Goal: Transaction & Acquisition: Purchase product/service

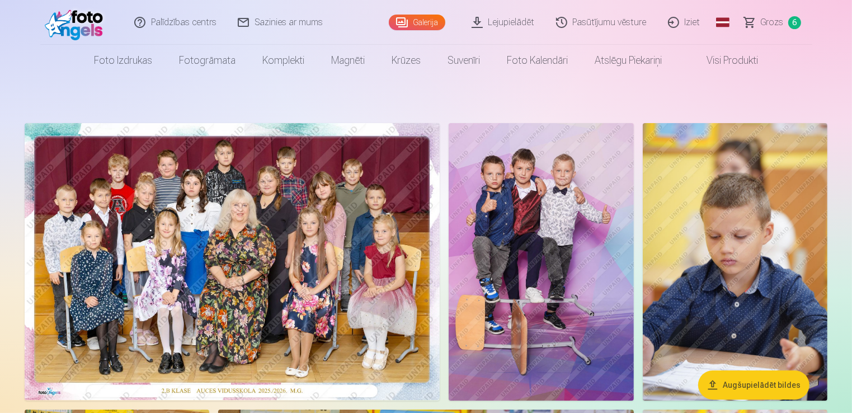
click at [331, 248] on img at bounding box center [232, 261] width 415 height 277
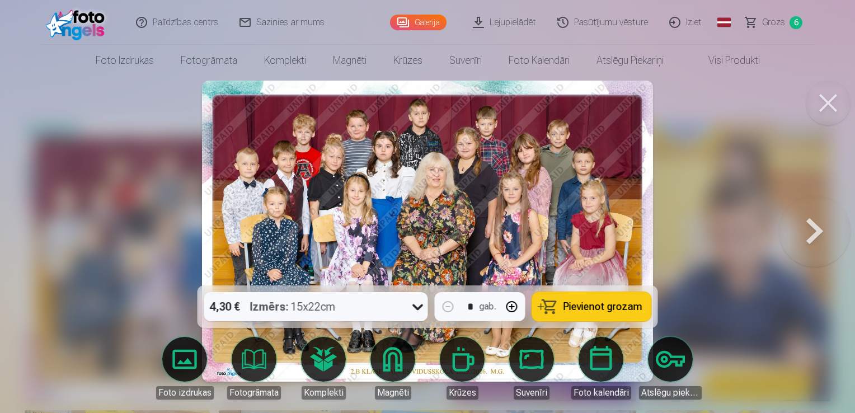
click at [816, 244] on button at bounding box center [815, 231] width 72 height 86
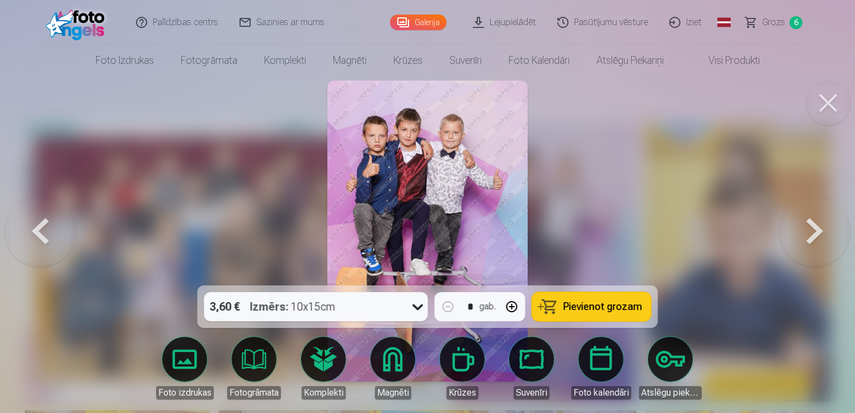
click at [811, 229] on button at bounding box center [815, 231] width 72 height 86
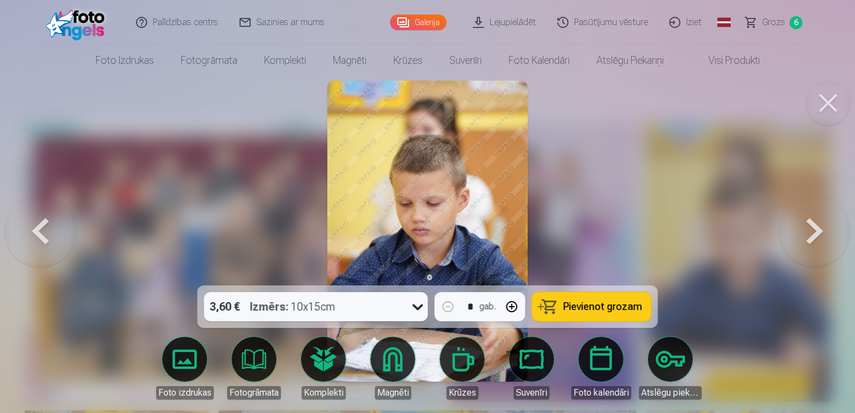
click at [815, 236] on button at bounding box center [815, 231] width 72 height 86
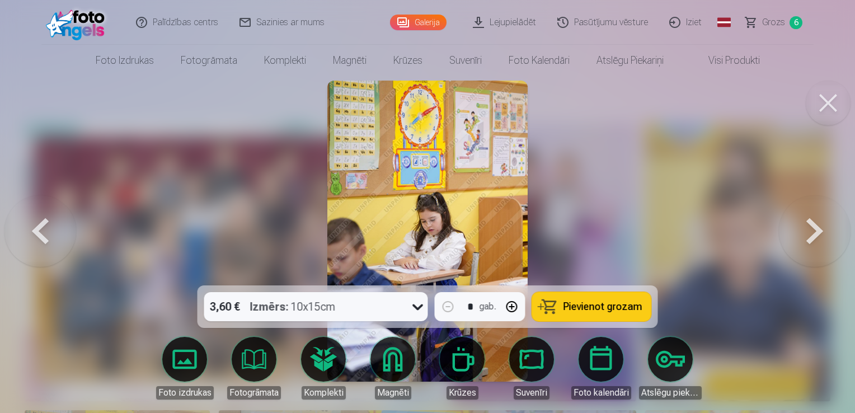
drag, startPoint x: 815, startPoint y: 236, endPoint x: 826, endPoint y: 233, distance: 11.0
click at [826, 233] on button at bounding box center [815, 231] width 72 height 86
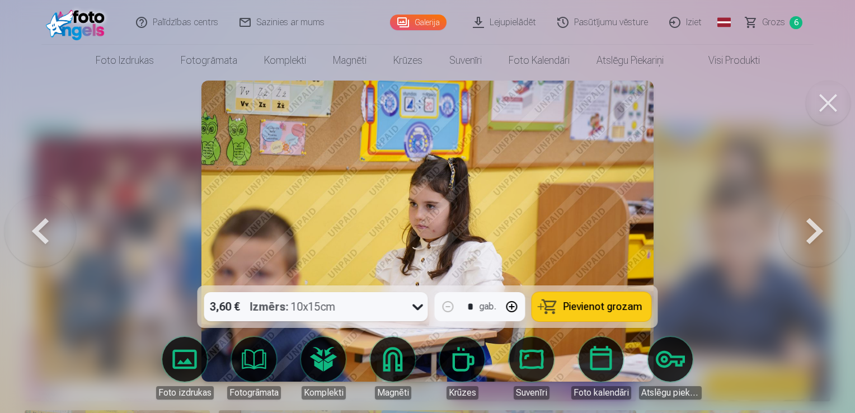
click at [826, 233] on button at bounding box center [815, 231] width 72 height 86
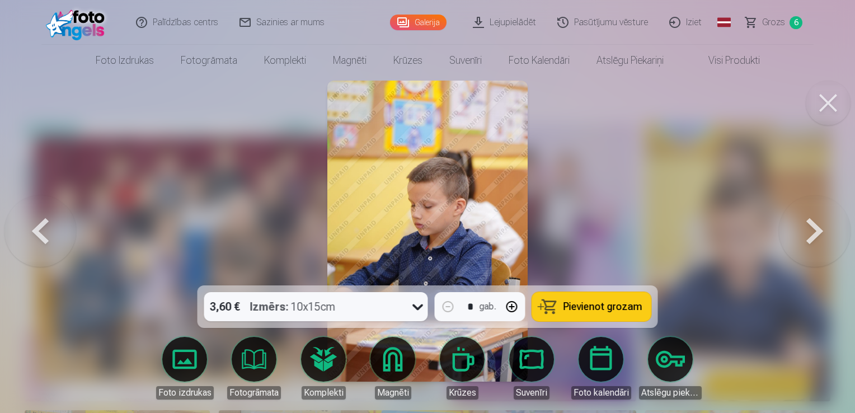
click at [826, 233] on button at bounding box center [815, 231] width 72 height 86
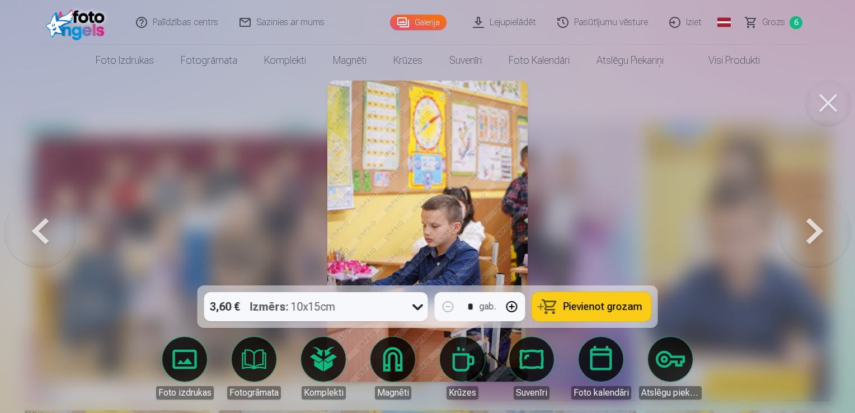
click at [826, 233] on button at bounding box center [815, 231] width 72 height 86
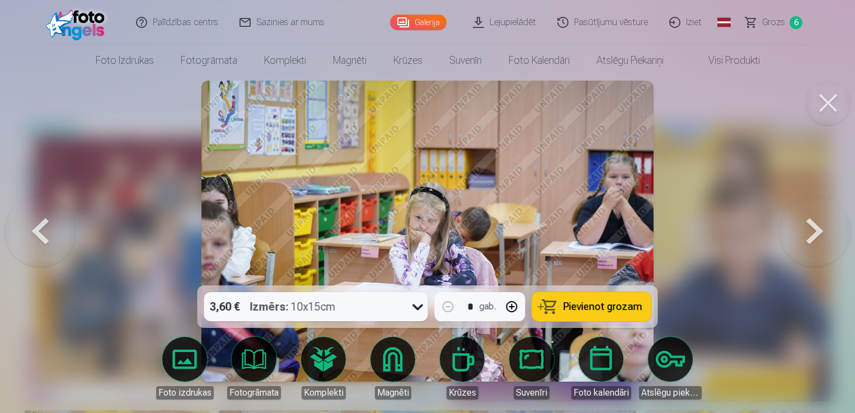
click at [826, 233] on button at bounding box center [815, 231] width 72 height 86
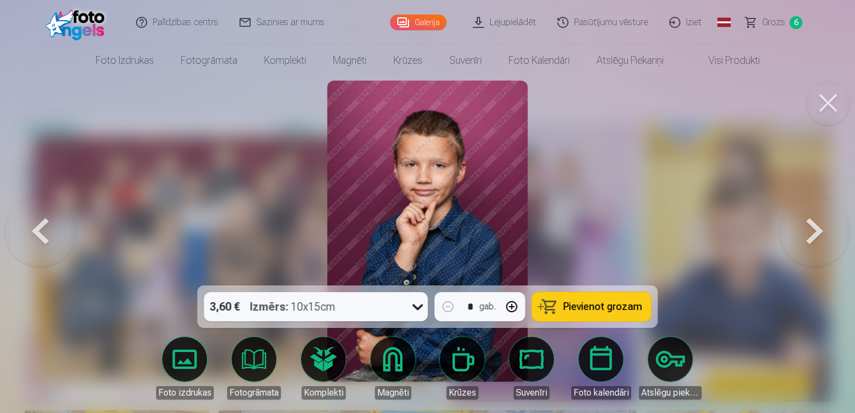
click at [826, 233] on button at bounding box center [815, 231] width 72 height 86
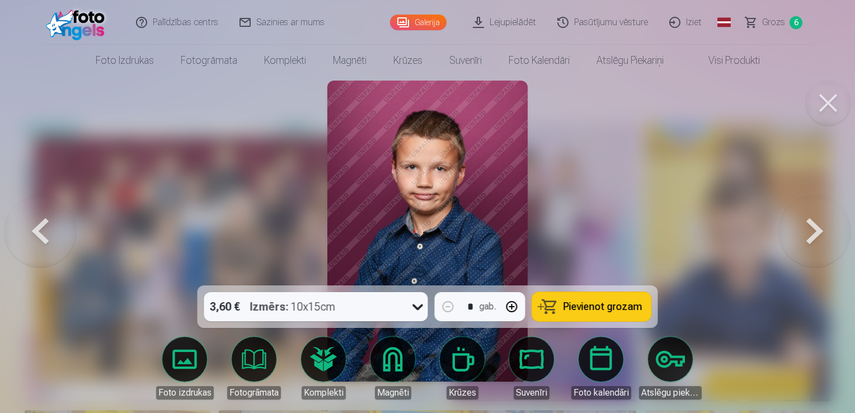
click at [22, 232] on button at bounding box center [40, 231] width 72 height 86
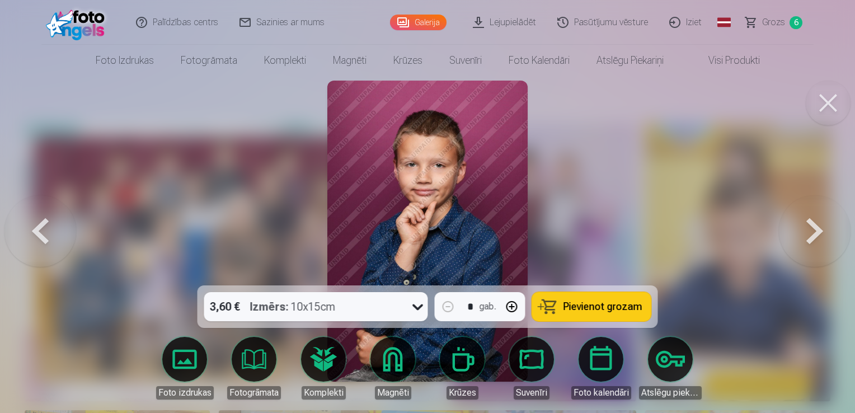
click at [819, 237] on button at bounding box center [815, 231] width 72 height 86
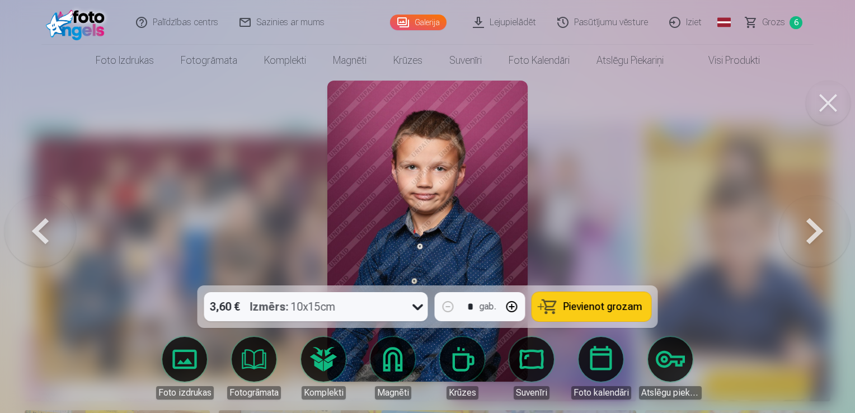
click at [819, 237] on button at bounding box center [815, 231] width 72 height 86
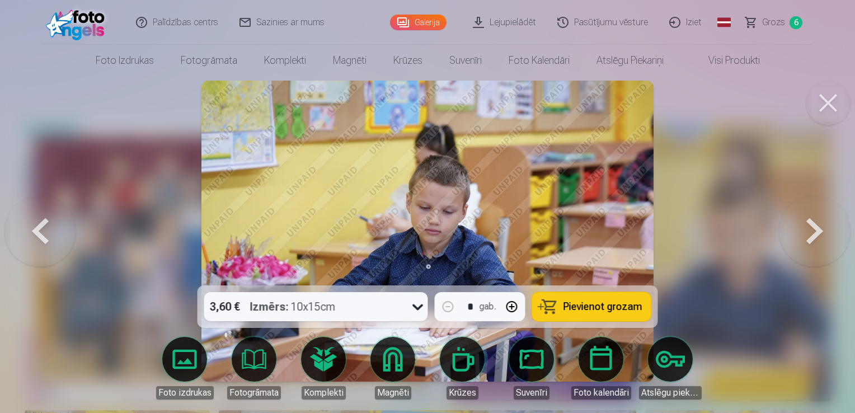
click at [819, 237] on button at bounding box center [815, 231] width 72 height 86
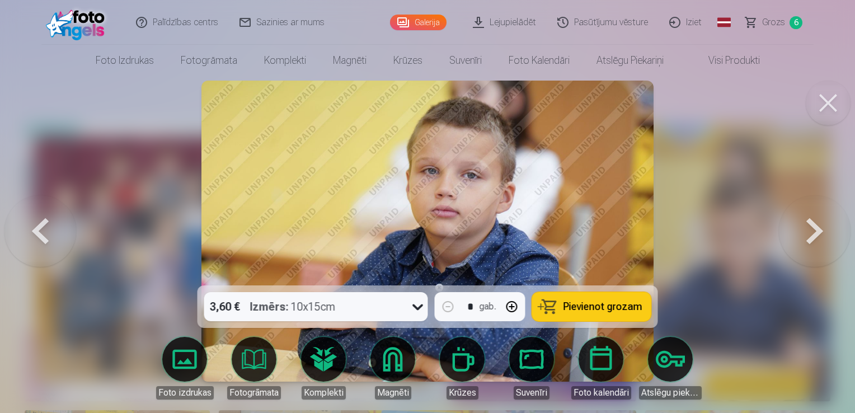
click at [818, 242] on button at bounding box center [815, 231] width 72 height 86
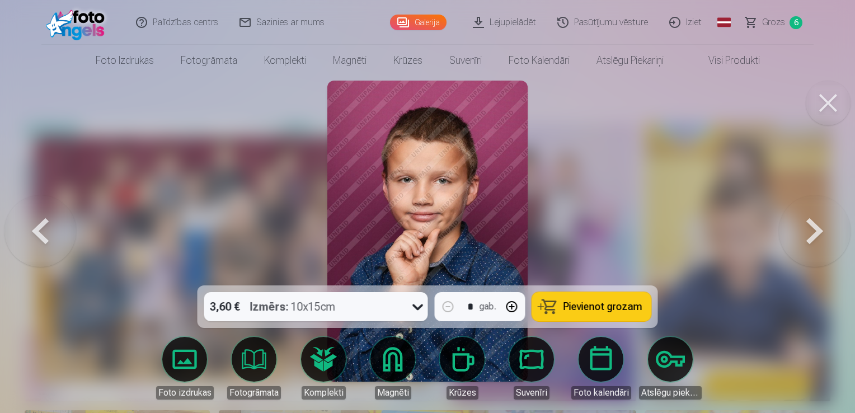
click at [43, 234] on button at bounding box center [40, 231] width 72 height 86
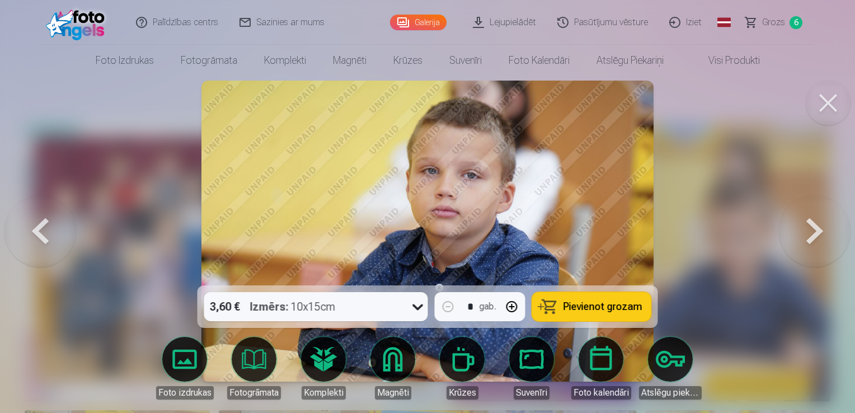
click at [828, 251] on button at bounding box center [815, 231] width 72 height 86
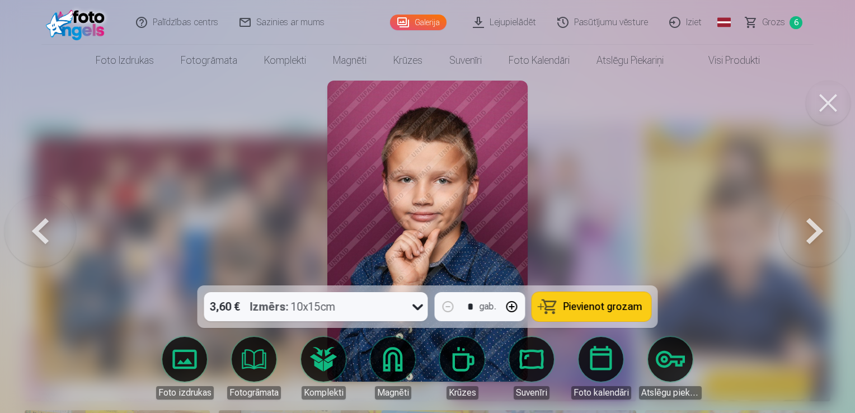
click at [828, 251] on button at bounding box center [815, 231] width 72 height 86
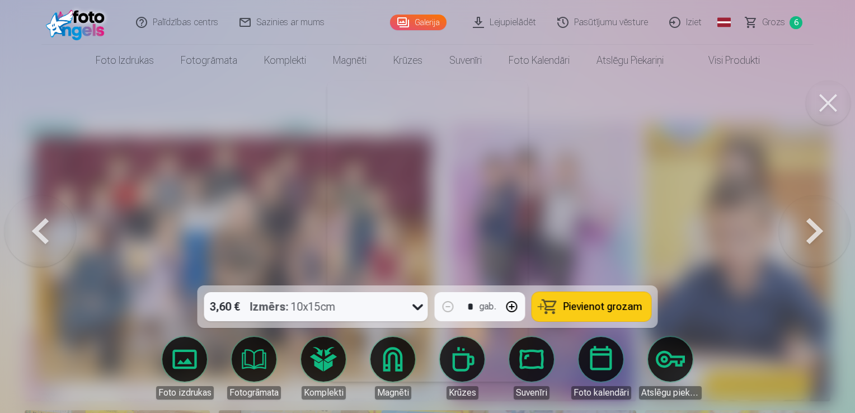
click at [800, 223] on button at bounding box center [815, 231] width 72 height 86
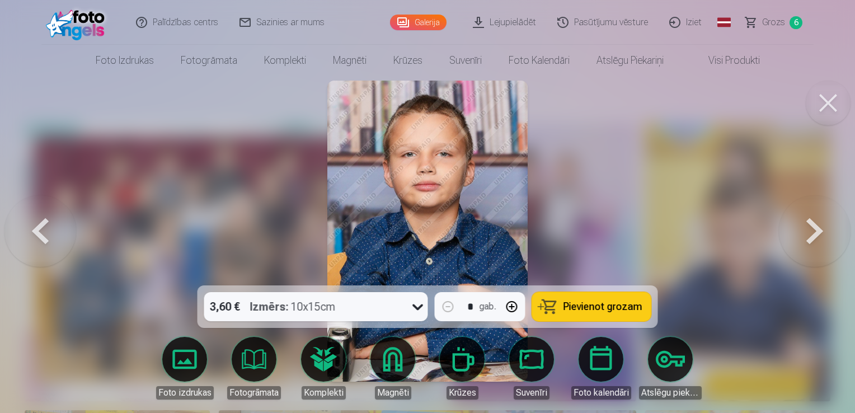
click at [805, 229] on button at bounding box center [815, 231] width 72 height 86
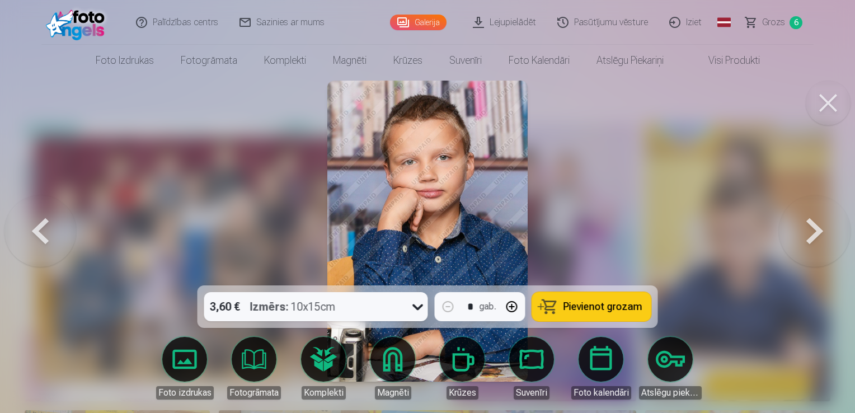
click at [813, 229] on button at bounding box center [815, 231] width 72 height 86
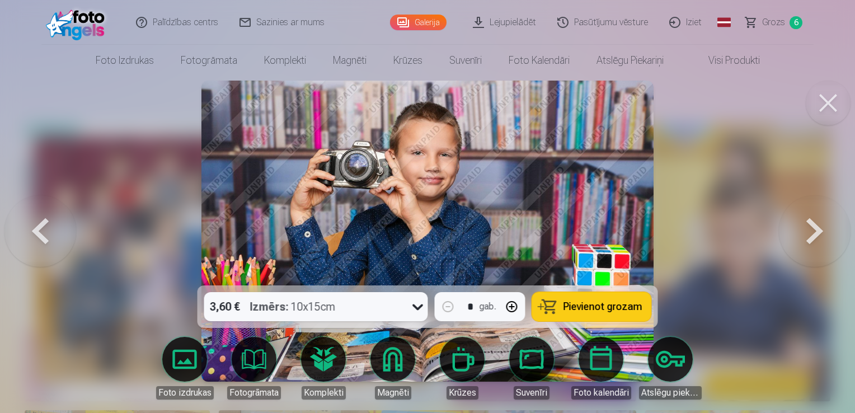
click at [818, 236] on button at bounding box center [815, 231] width 72 height 86
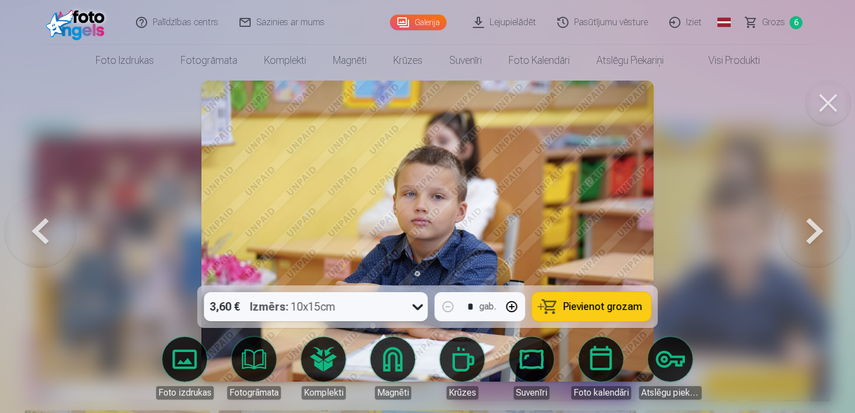
click at [818, 236] on button at bounding box center [815, 231] width 72 height 86
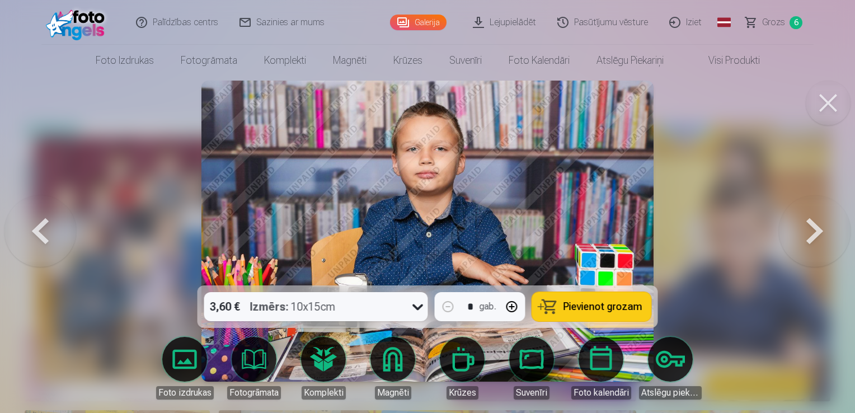
click at [818, 236] on button at bounding box center [815, 231] width 72 height 86
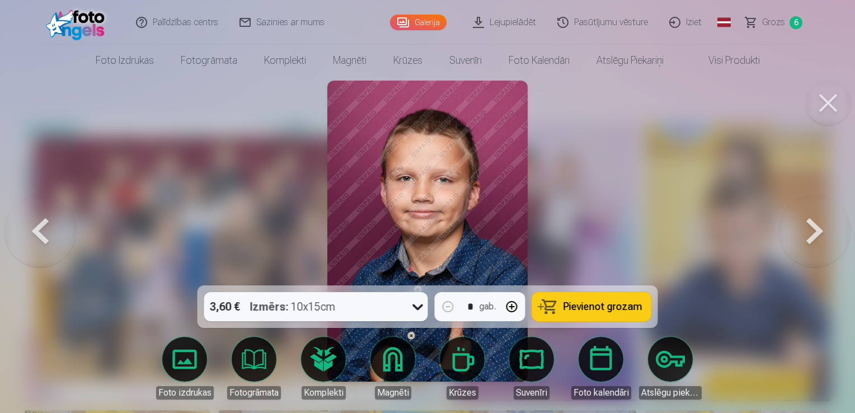
click at [818, 236] on button at bounding box center [815, 231] width 72 height 86
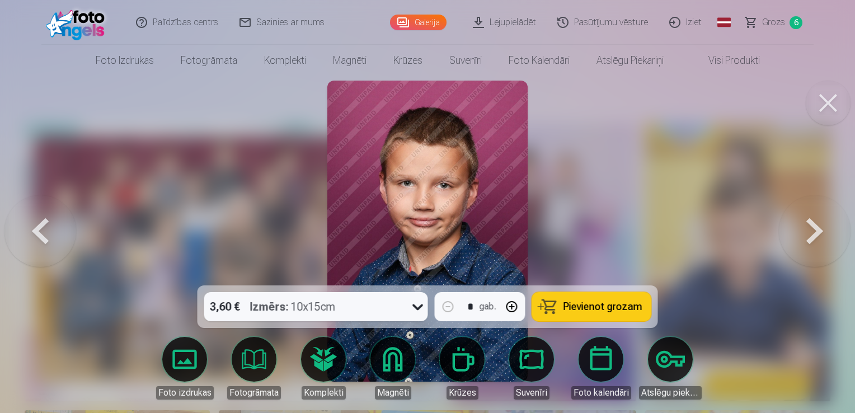
click at [818, 236] on button at bounding box center [815, 231] width 72 height 86
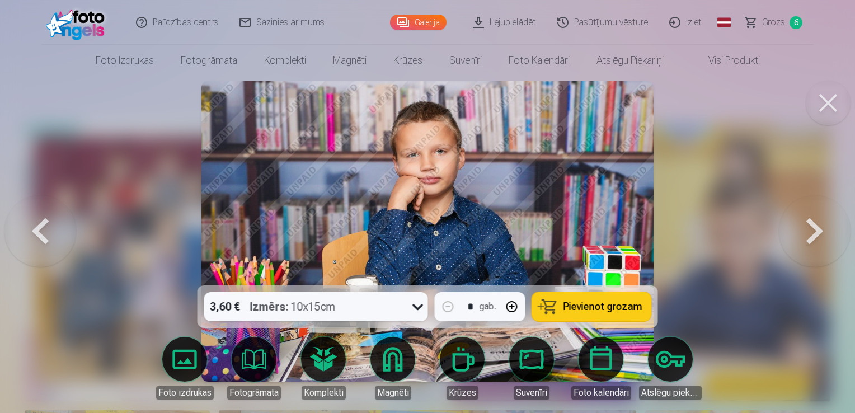
click at [818, 236] on button at bounding box center [815, 231] width 72 height 86
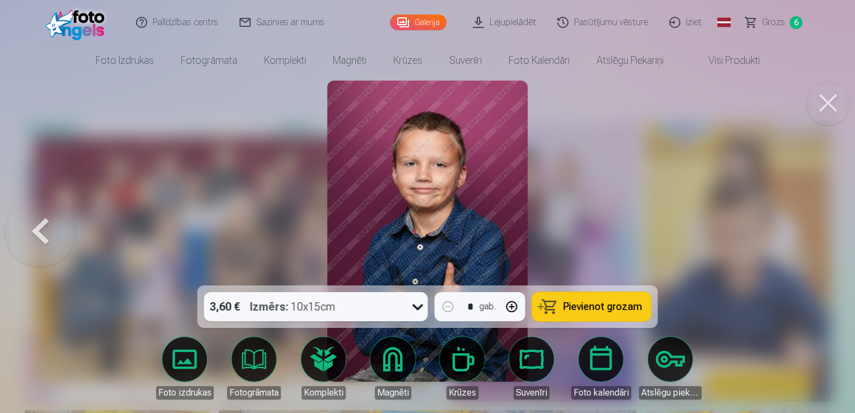
click at [818, 236] on div at bounding box center [427, 206] width 855 height 413
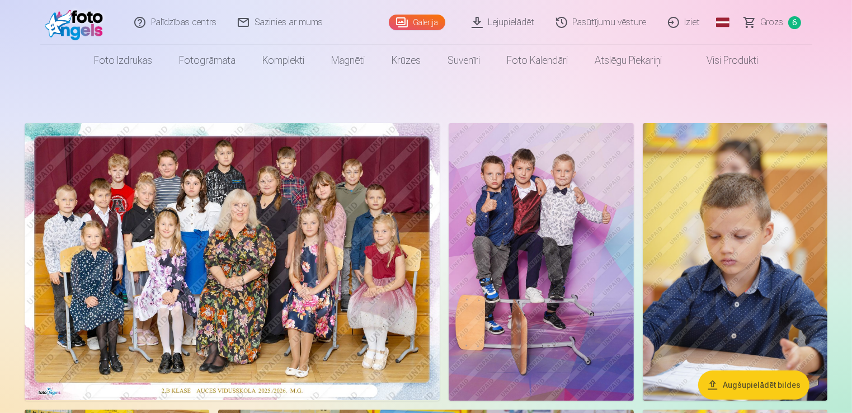
click at [298, 213] on img at bounding box center [232, 261] width 415 height 277
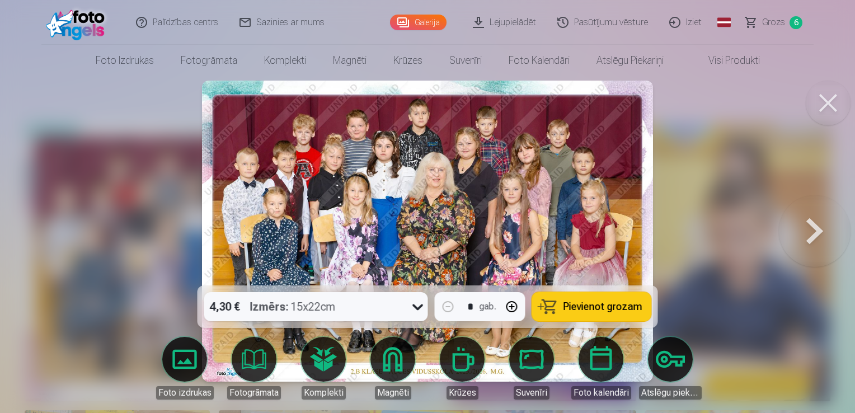
click at [817, 222] on button at bounding box center [815, 231] width 72 height 86
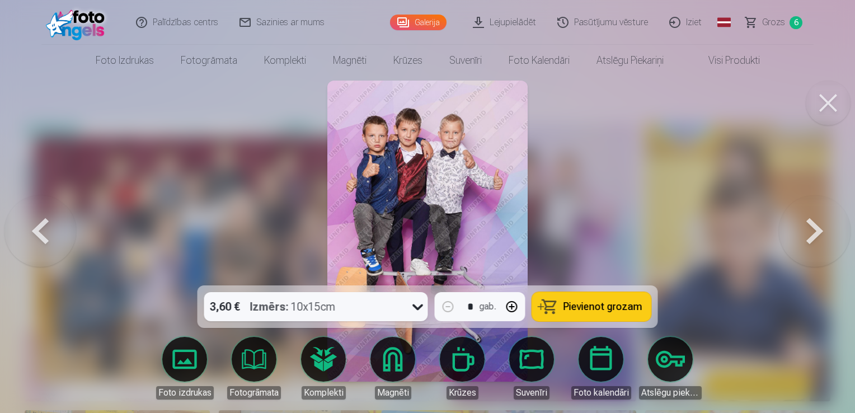
click at [817, 220] on button at bounding box center [815, 231] width 72 height 86
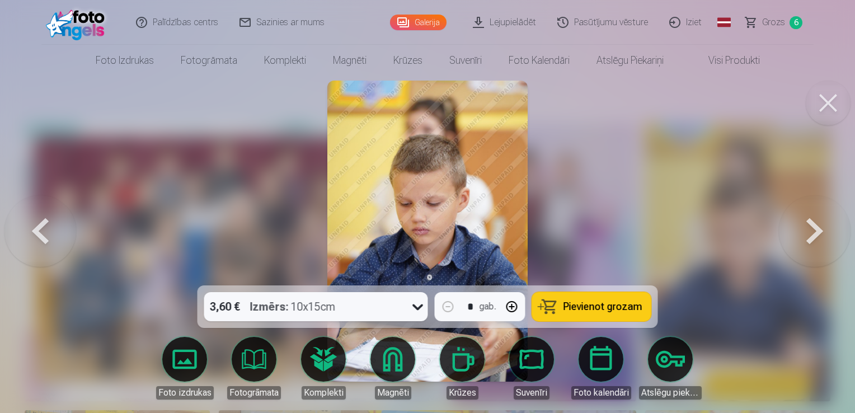
click at [817, 220] on button at bounding box center [815, 231] width 72 height 86
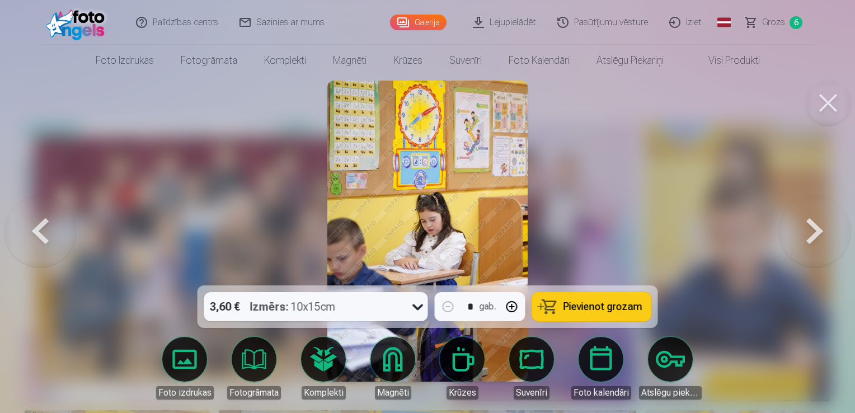
click at [817, 220] on button at bounding box center [815, 231] width 72 height 86
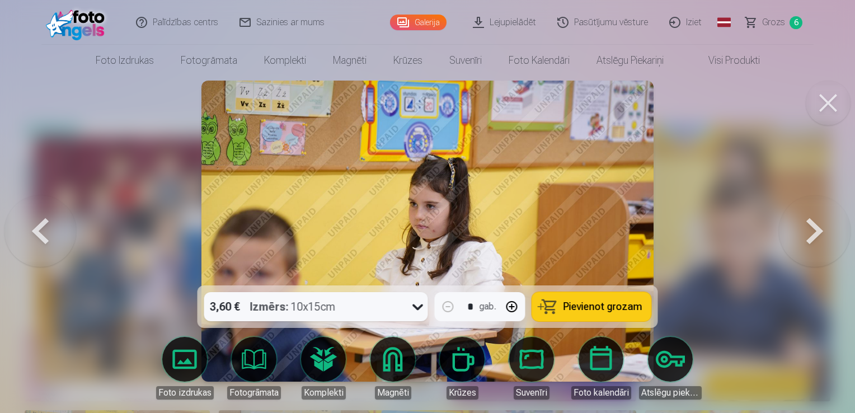
click at [817, 220] on button at bounding box center [815, 231] width 72 height 86
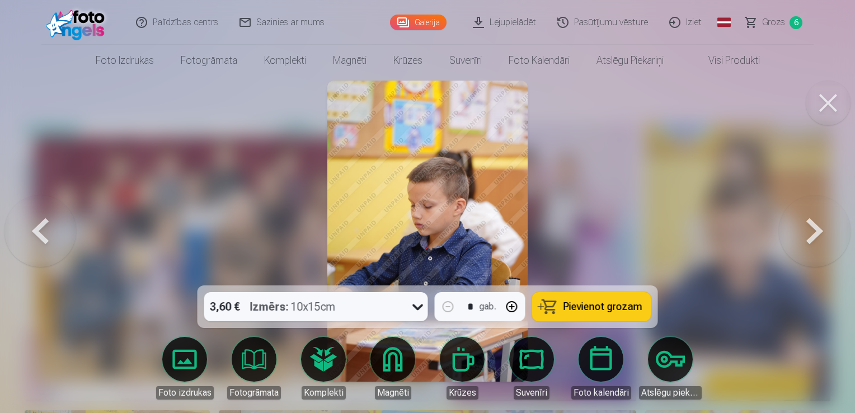
click at [817, 220] on button at bounding box center [815, 231] width 72 height 86
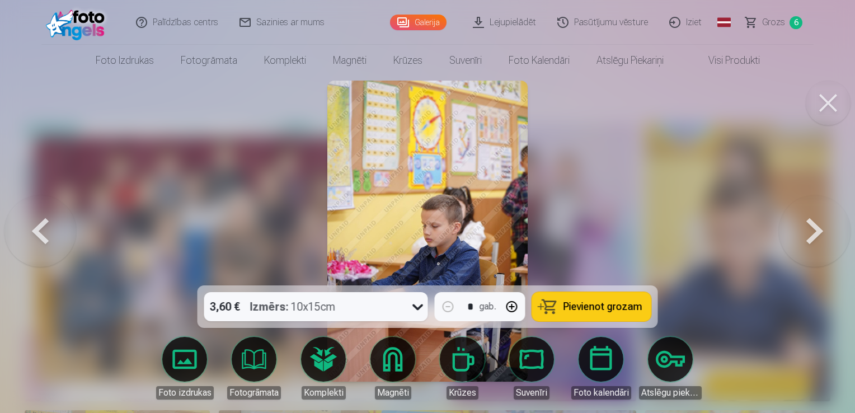
click at [817, 220] on button at bounding box center [815, 231] width 72 height 86
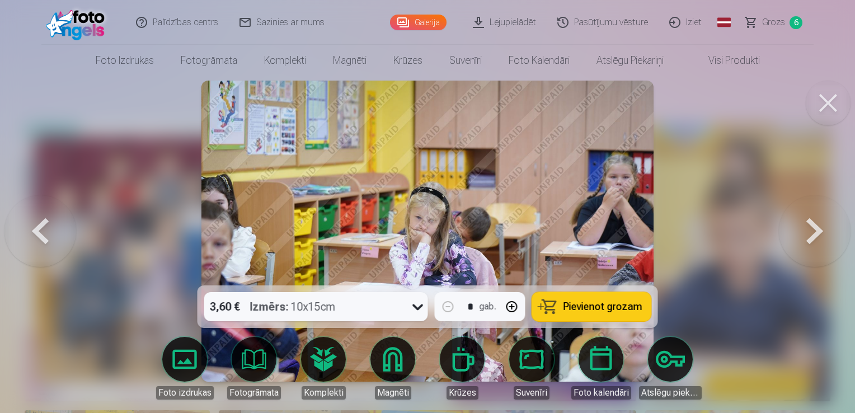
click at [817, 220] on button at bounding box center [815, 231] width 72 height 86
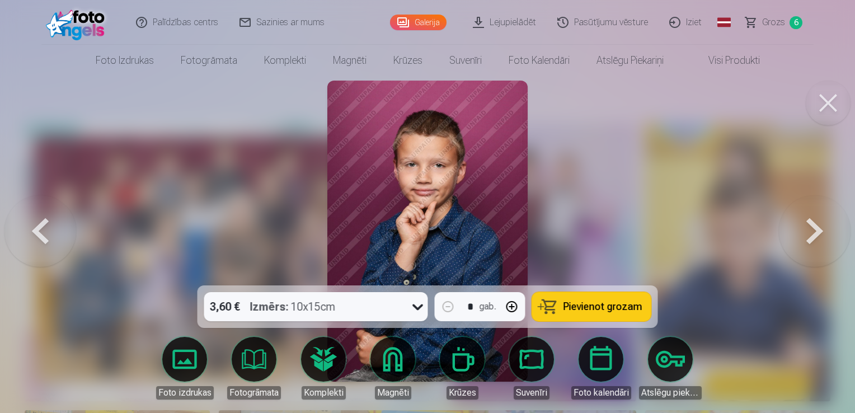
click at [817, 220] on button at bounding box center [815, 231] width 72 height 86
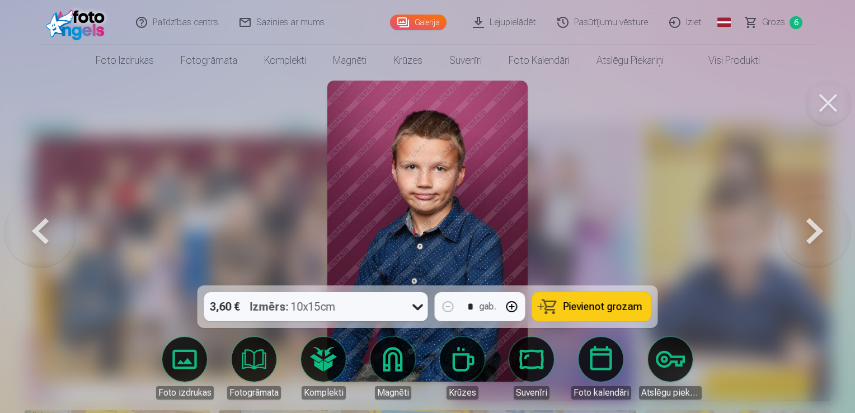
click at [817, 220] on button at bounding box center [815, 231] width 72 height 86
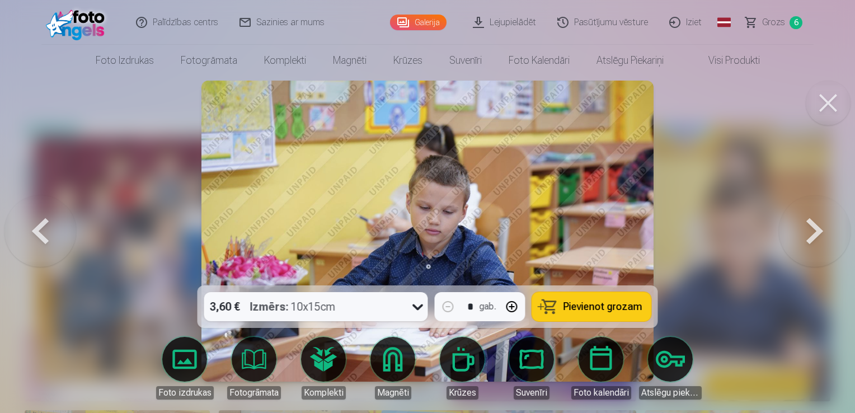
click at [817, 220] on button at bounding box center [815, 231] width 72 height 86
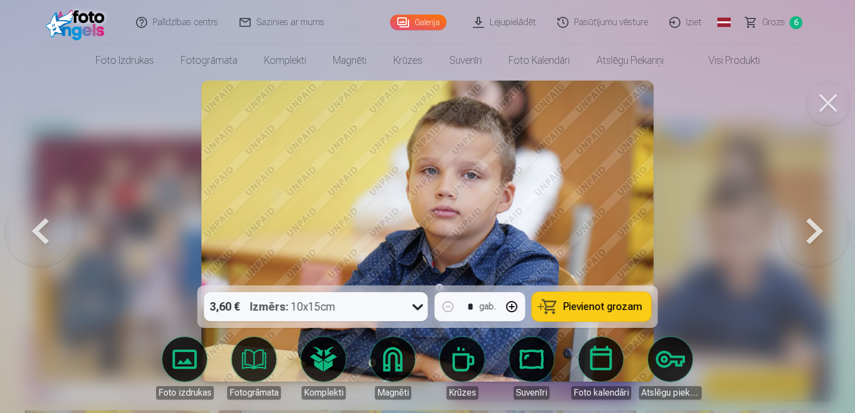
click at [817, 220] on button at bounding box center [815, 231] width 72 height 86
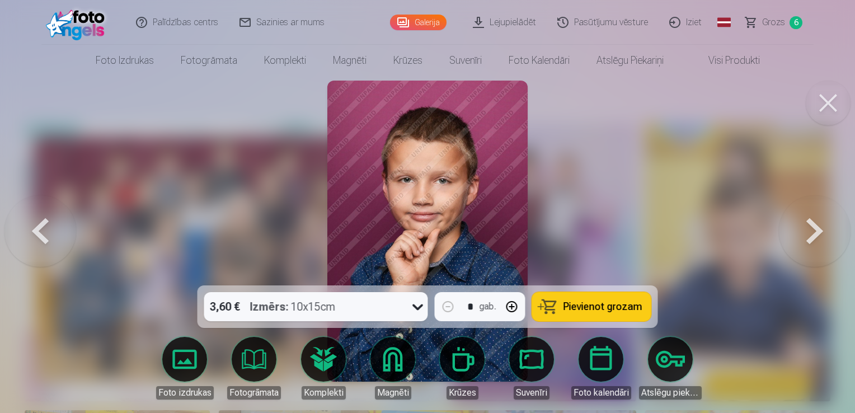
click at [817, 220] on button at bounding box center [815, 231] width 72 height 86
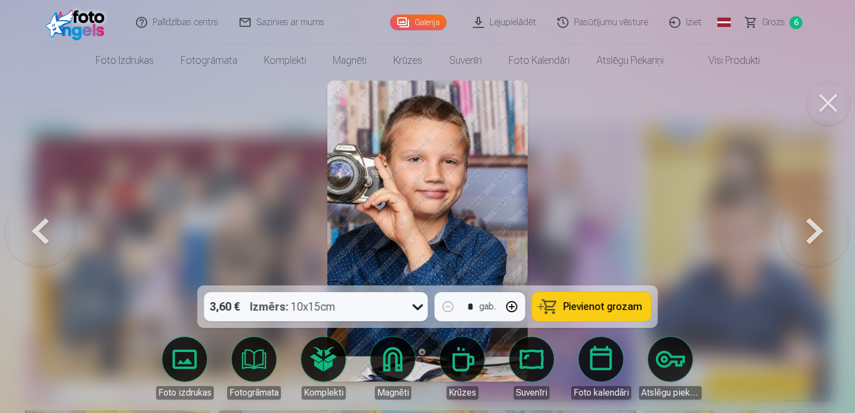
click at [817, 220] on button at bounding box center [815, 231] width 72 height 86
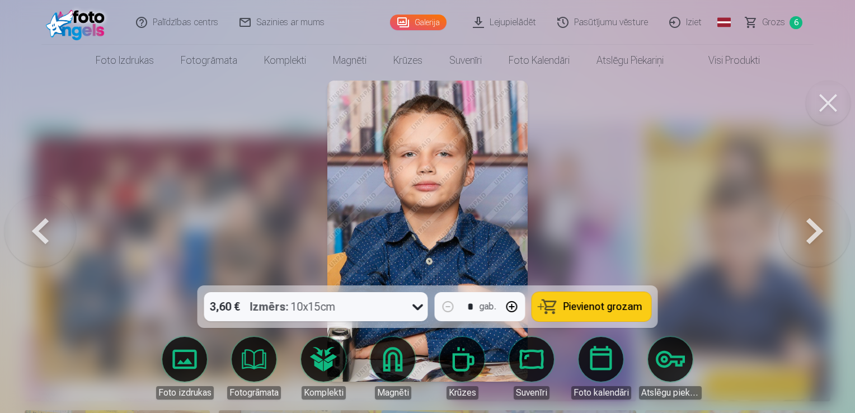
click at [817, 220] on button at bounding box center [815, 231] width 72 height 86
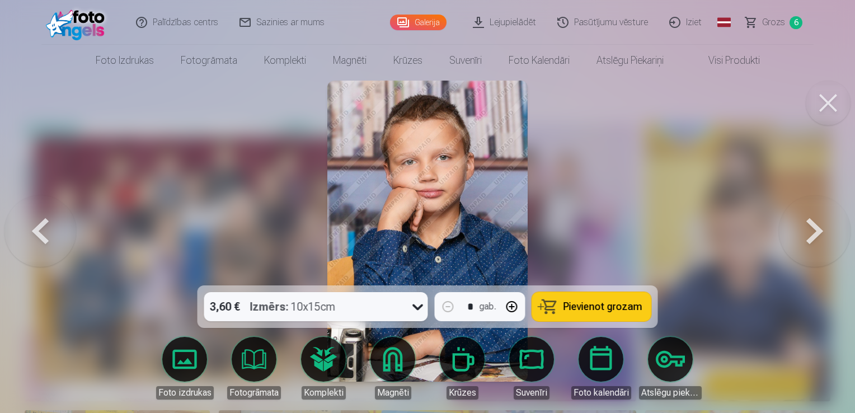
click at [817, 220] on button at bounding box center [815, 231] width 72 height 86
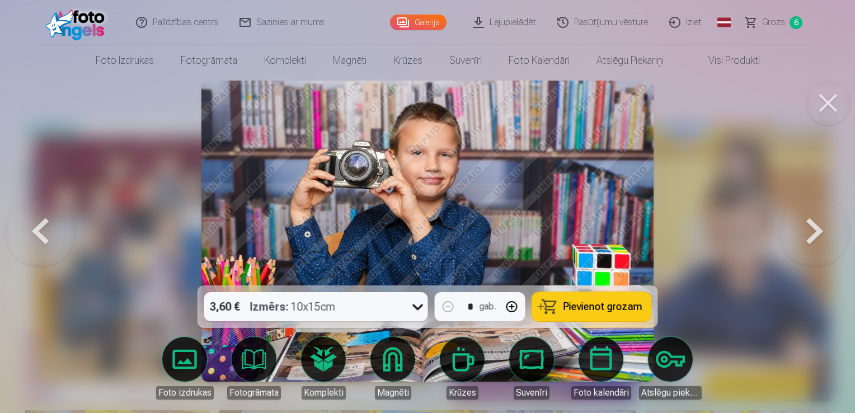
click at [817, 220] on button at bounding box center [815, 231] width 72 height 86
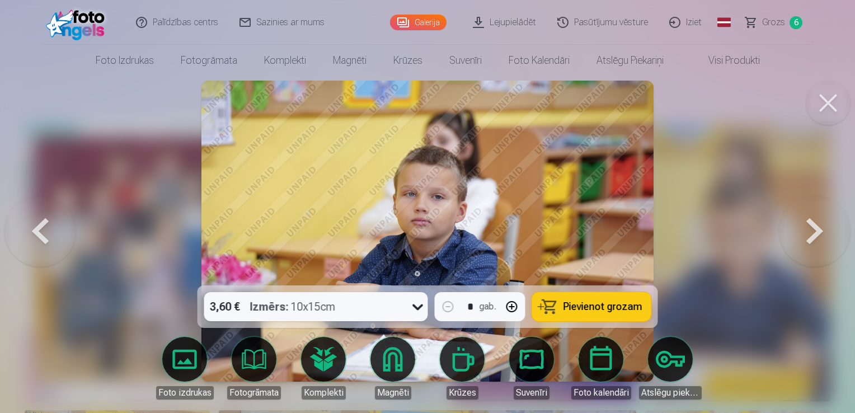
click at [817, 220] on button at bounding box center [815, 231] width 72 height 86
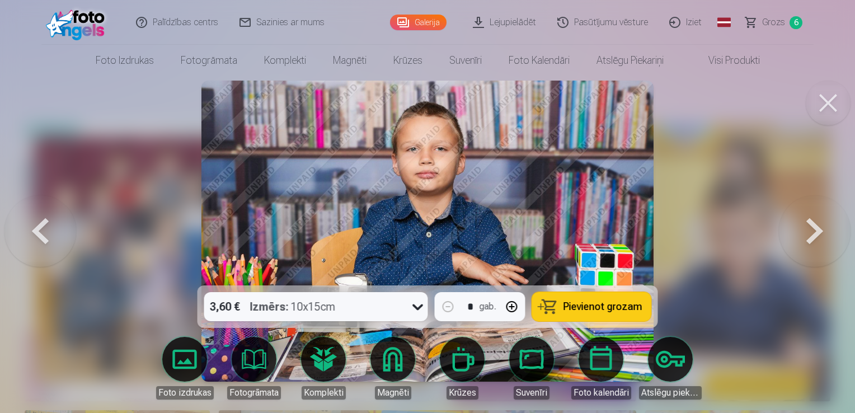
click at [817, 220] on button at bounding box center [815, 231] width 72 height 86
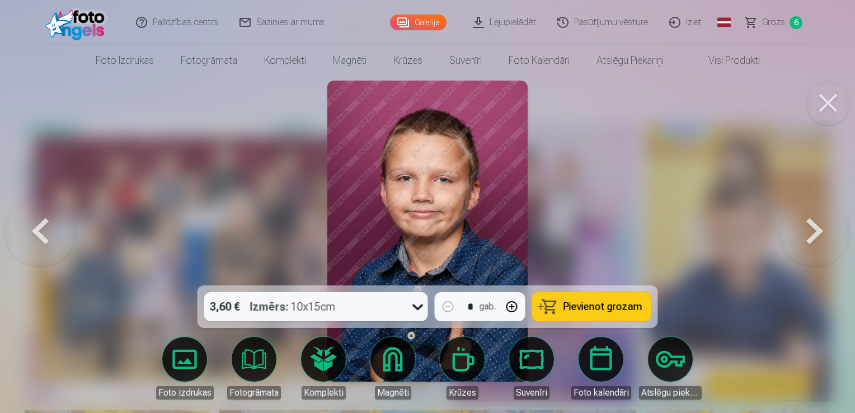
click at [817, 220] on button at bounding box center [815, 231] width 72 height 86
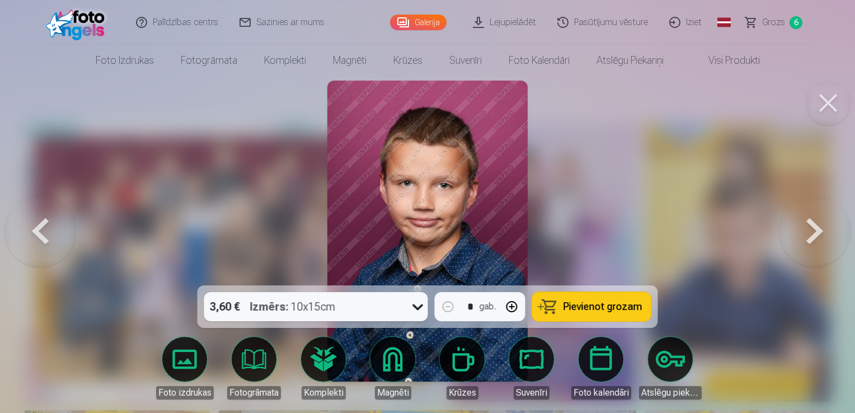
click at [817, 220] on button at bounding box center [815, 231] width 72 height 86
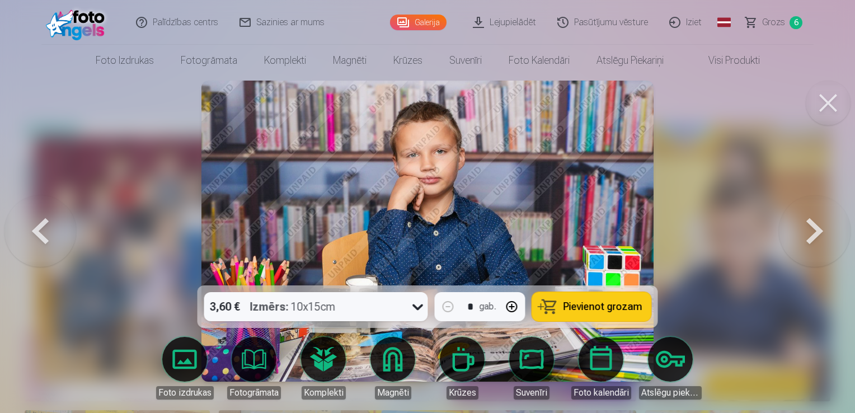
click at [817, 220] on button at bounding box center [815, 231] width 72 height 86
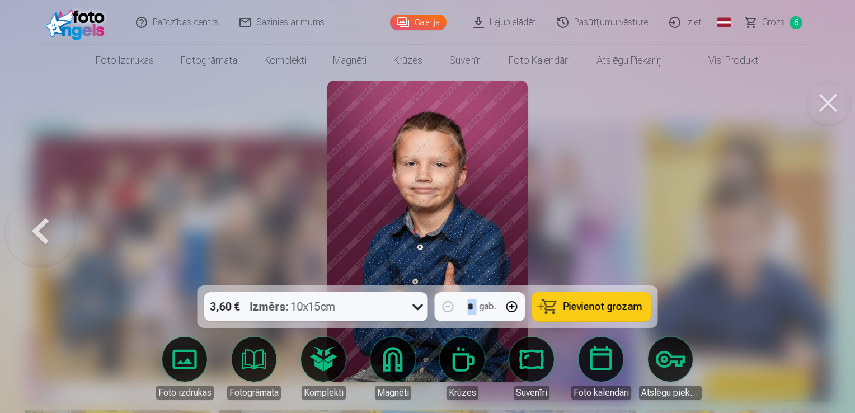
click at [817, 220] on div at bounding box center [427, 206] width 855 height 413
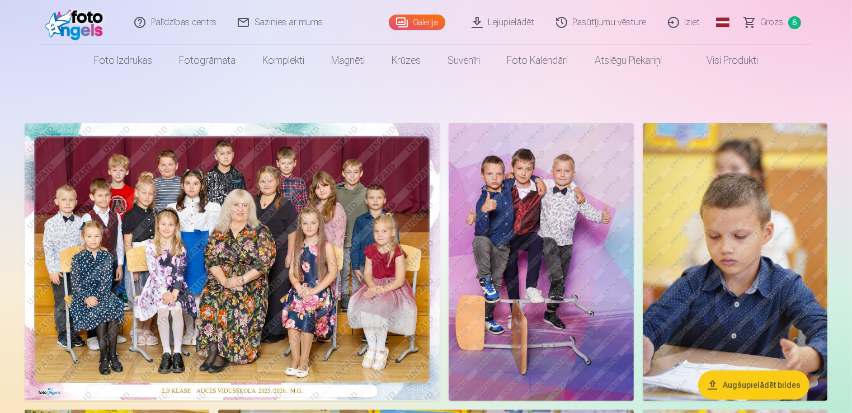
click at [817, 220] on img at bounding box center [735, 261] width 185 height 277
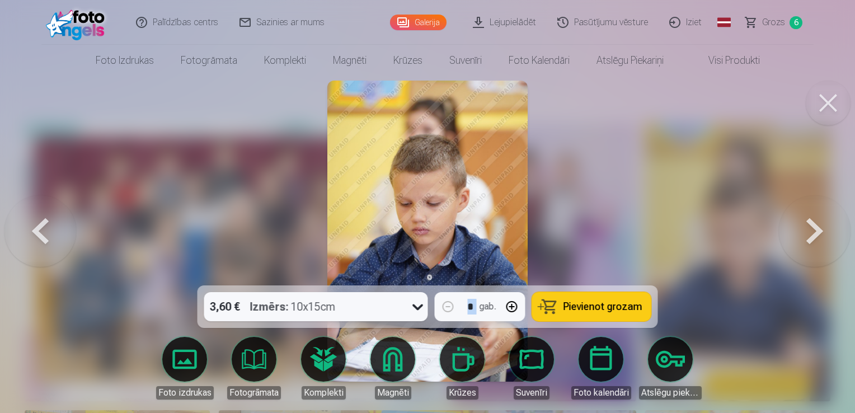
click at [60, 241] on button at bounding box center [40, 231] width 72 height 86
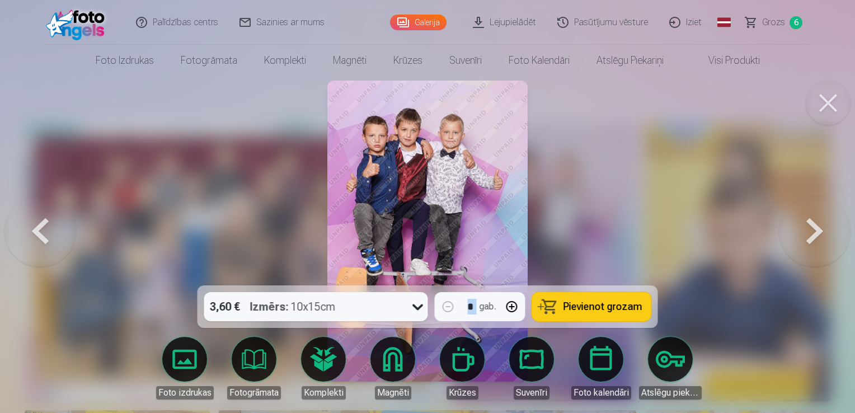
click at [60, 241] on button at bounding box center [40, 231] width 72 height 86
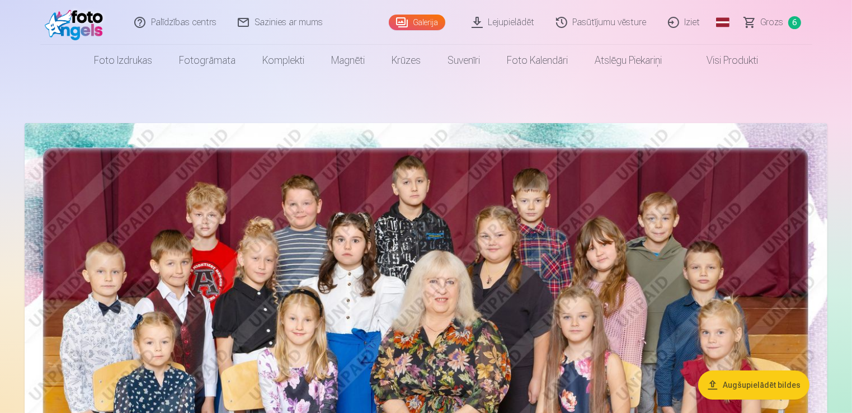
click at [767, 20] on span "Grozs" at bounding box center [772, 22] width 23 height 13
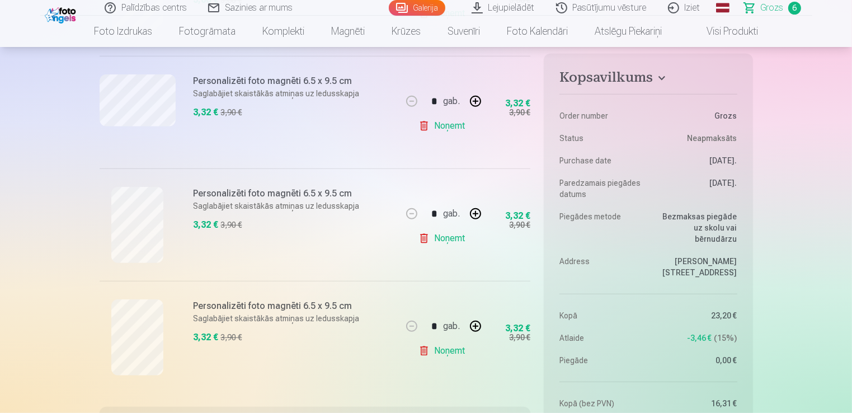
scroll to position [579, 0]
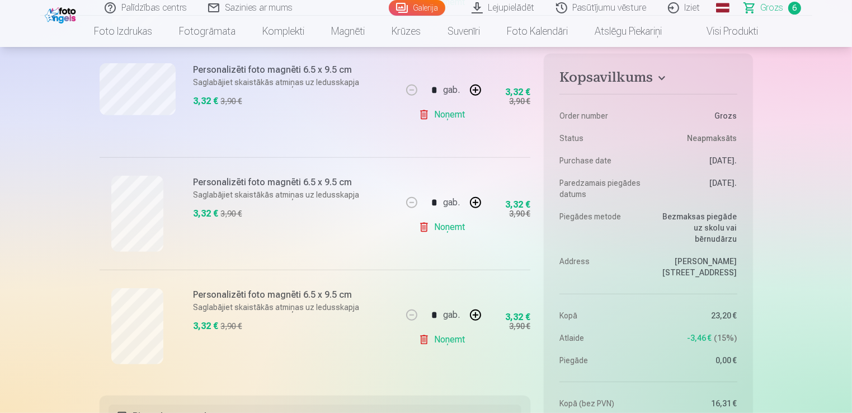
click at [433, 340] on link "Noņemt" at bounding box center [443, 339] width 51 height 22
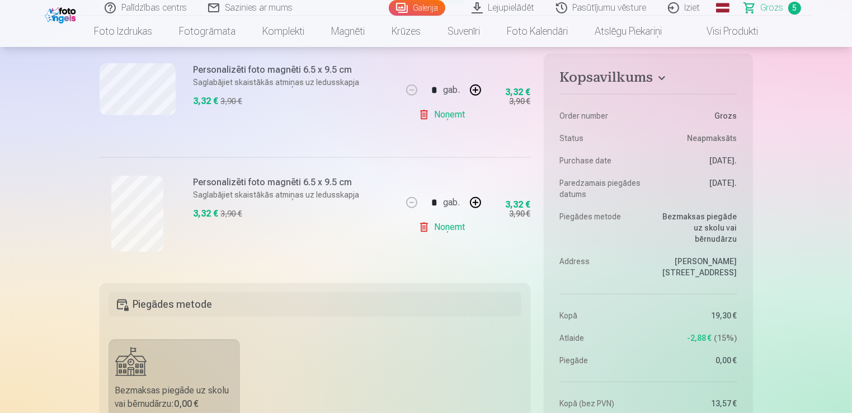
drag, startPoint x: 851, startPoint y: 76, endPoint x: 851, endPoint y: 54, distance: 21.3
drag, startPoint x: 851, startPoint y: 79, endPoint x: 856, endPoint y: 59, distance: 21.3
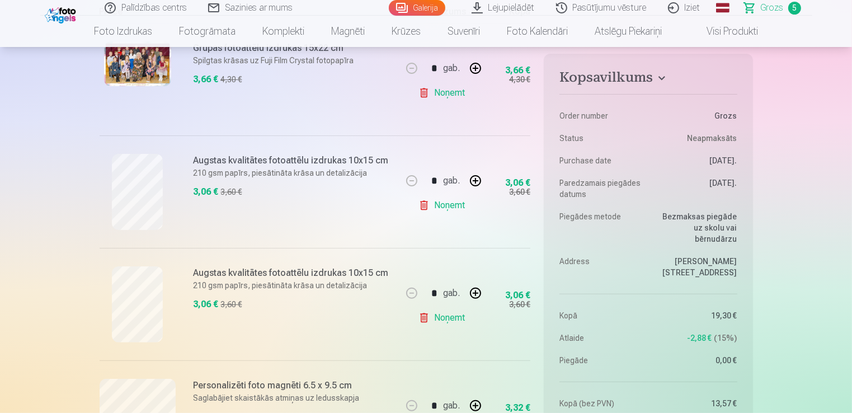
scroll to position [308, 0]
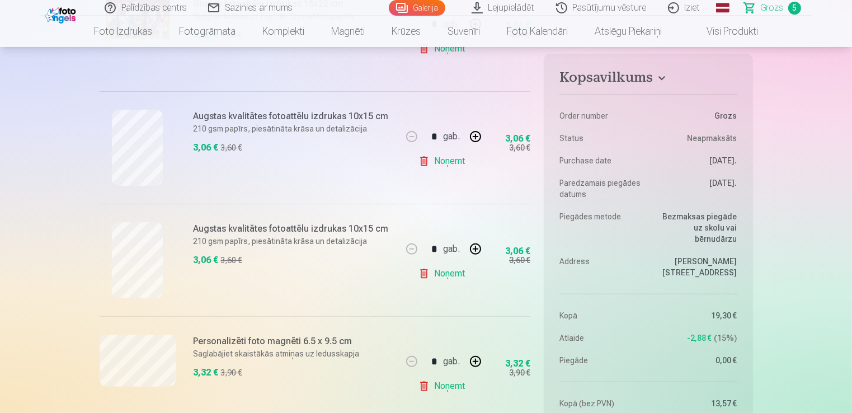
click at [443, 276] on link "Noņemt" at bounding box center [443, 273] width 51 height 22
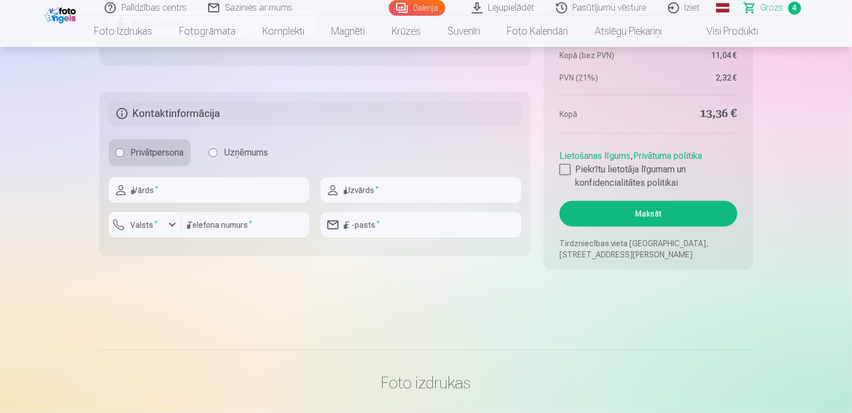
scroll to position [940, 0]
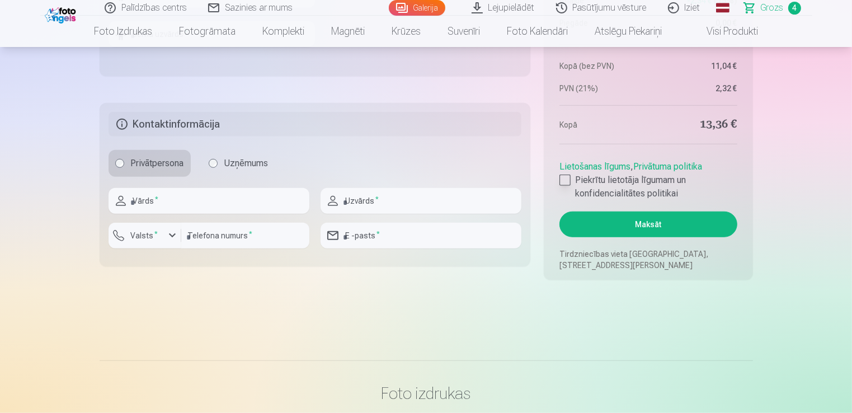
click at [565, 181] on div at bounding box center [564, 180] width 11 height 11
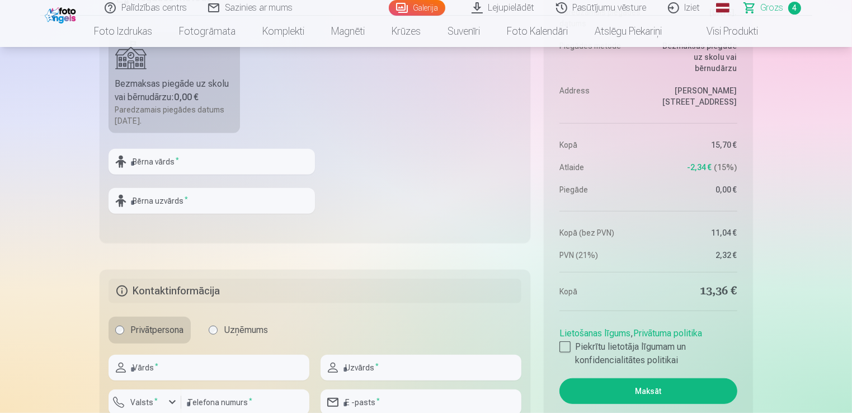
scroll to position [821, 0]
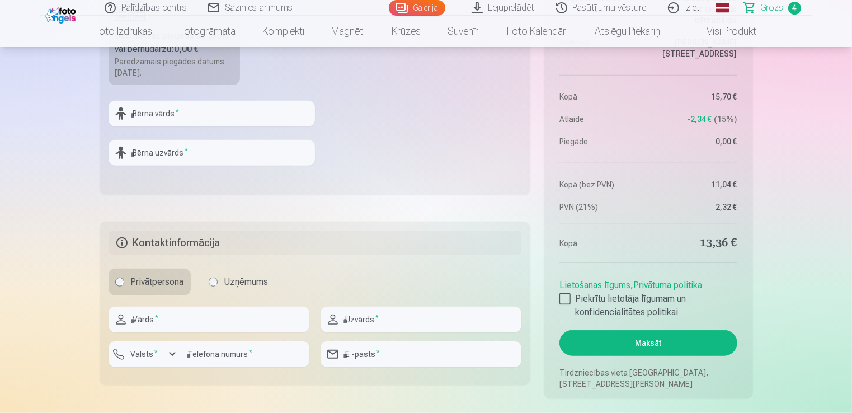
click at [617, 341] on button "Maksāt" at bounding box center [647, 343] width 177 height 26
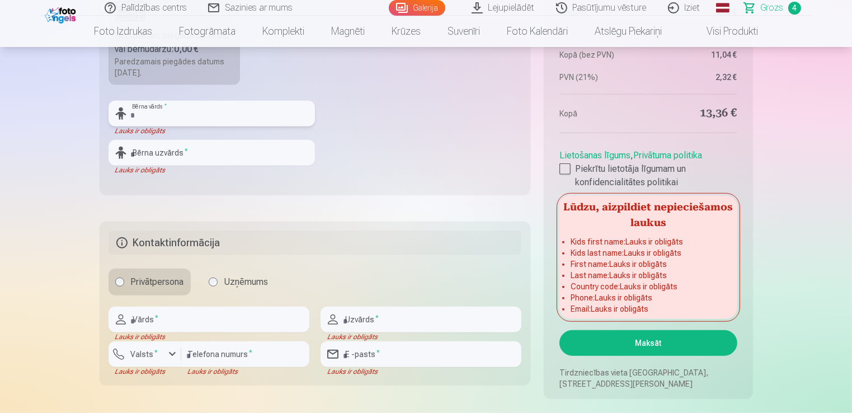
click at [150, 111] on input "text" at bounding box center [212, 114] width 206 height 26
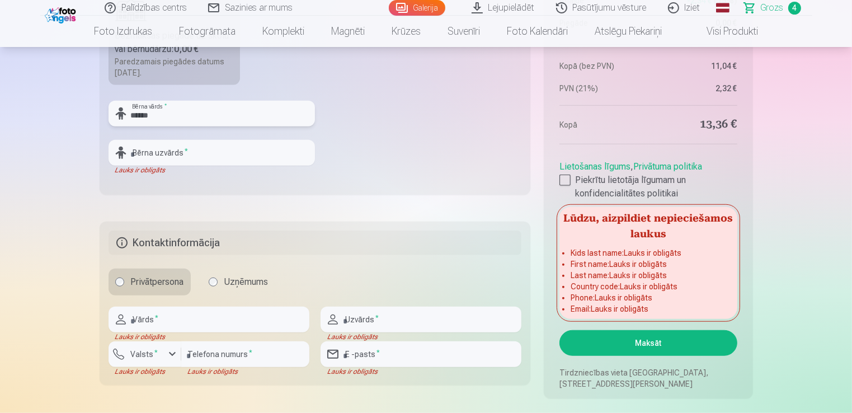
type input "******"
click at [152, 149] on input "text" at bounding box center [212, 153] width 206 height 26
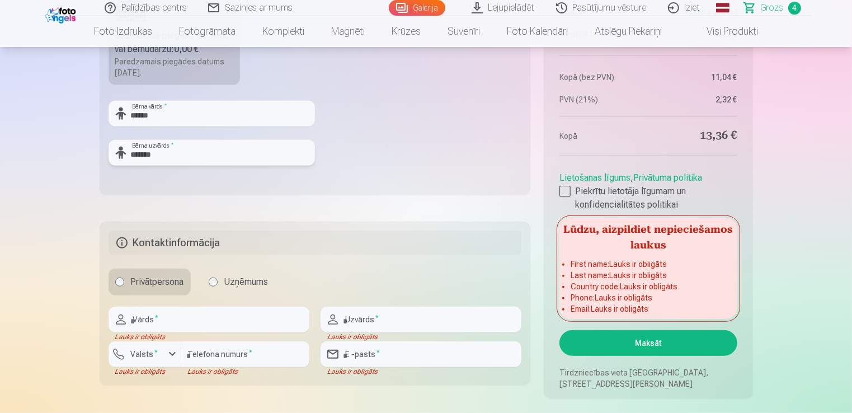
drag, startPoint x: 118, startPoint y: 164, endPoint x: 111, endPoint y: 179, distance: 16.0
click at [111, 179] on fieldset "Piegādes metode Bezmaksas piegāde uz skolu vai bērnudārzu : 0,00 € Paredzamais …" at bounding box center [315, 61] width 431 height 266
type input "*******"
click at [158, 312] on input "text" at bounding box center [209, 320] width 201 height 26
type input "******"
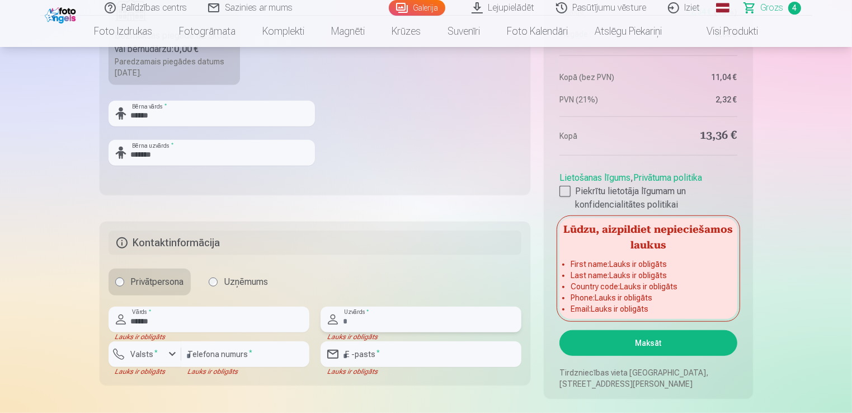
type input "****"
type input "**********"
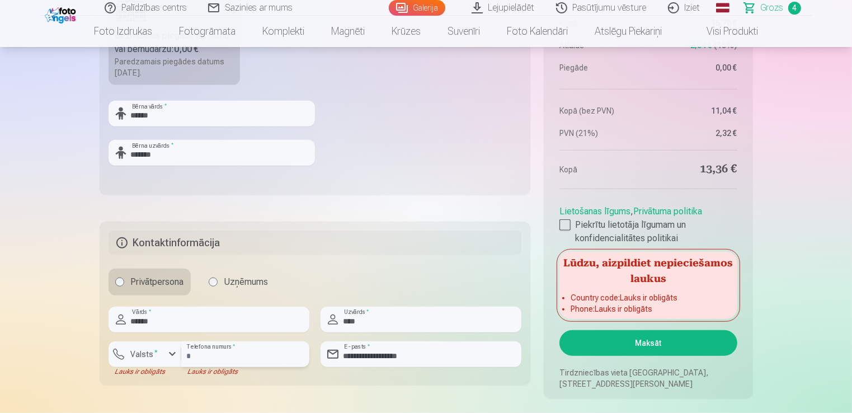
click at [204, 349] on input "number" at bounding box center [245, 354] width 128 height 26
type input "********"
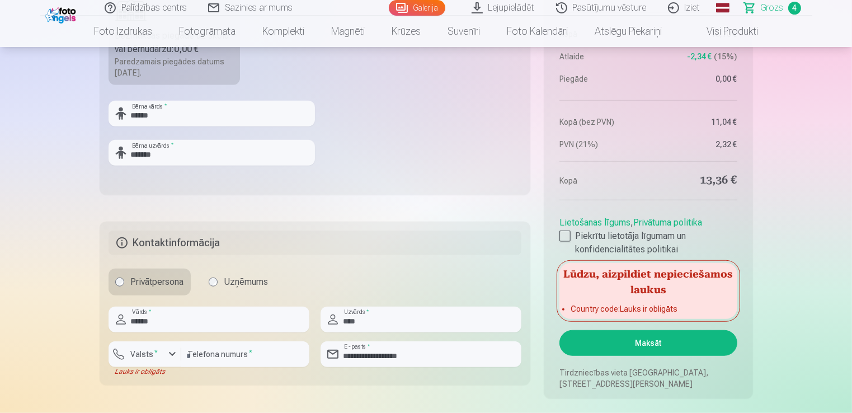
click at [652, 340] on button "Maksāt" at bounding box center [647, 343] width 177 height 26
click at [623, 350] on button "Maksāt" at bounding box center [647, 343] width 177 height 26
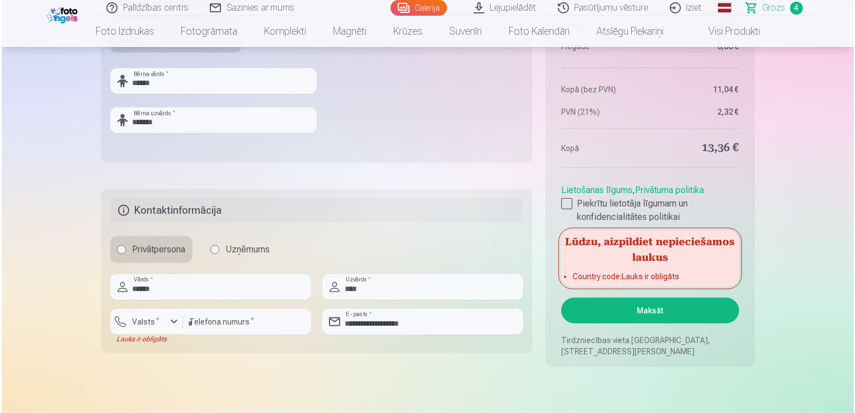
scroll to position [897, 0]
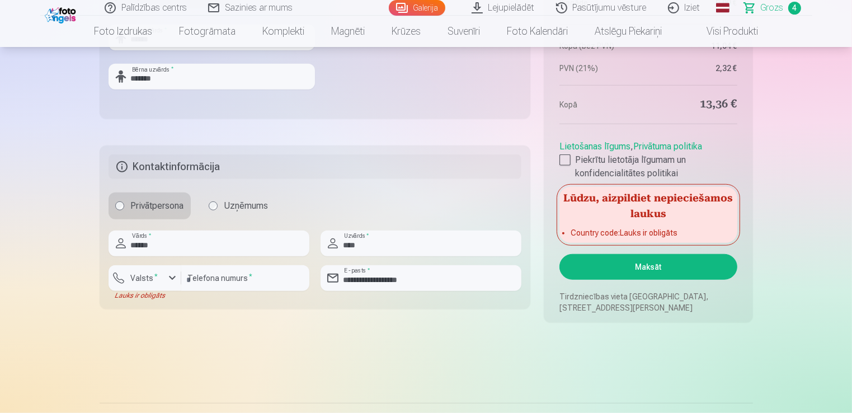
click at [657, 263] on button "Maksāt" at bounding box center [647, 267] width 177 height 26
click at [248, 281] on input "********" at bounding box center [245, 278] width 128 height 26
click at [174, 277] on div "button" at bounding box center [172, 277] width 13 height 13
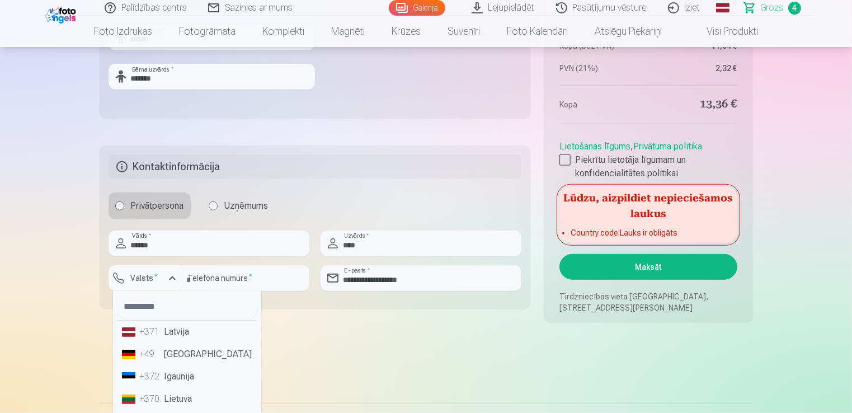
click at [154, 328] on div "+371" at bounding box center [151, 331] width 22 height 13
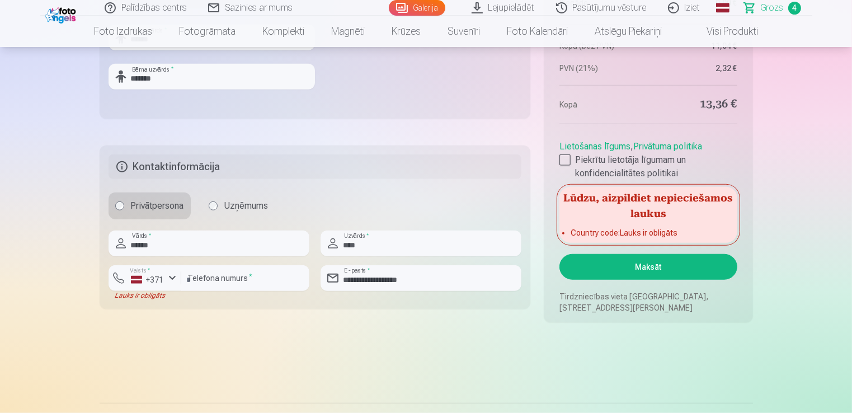
click at [672, 265] on button "Maksāt" at bounding box center [647, 267] width 177 height 26
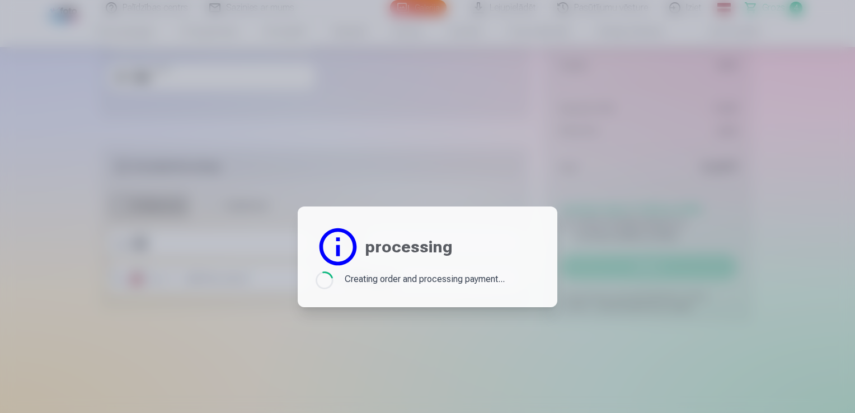
click at [672, 265] on div at bounding box center [427, 206] width 855 height 413
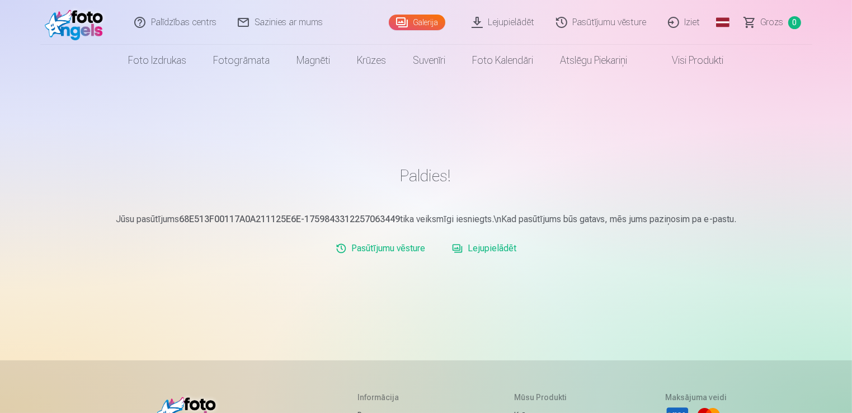
click at [690, 26] on link "Iziet" at bounding box center [685, 22] width 54 height 45
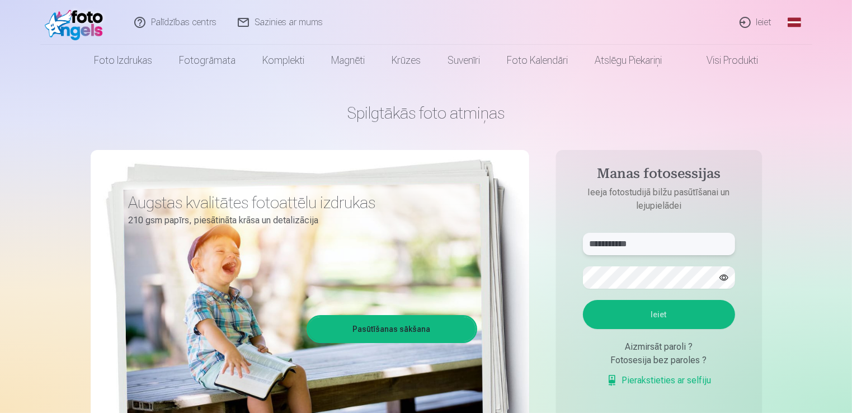
click at [671, 243] on input "**********" at bounding box center [659, 244] width 152 height 22
type input "*"
type input "**********"
click at [649, 314] on button "Ieiet" at bounding box center [659, 314] width 152 height 29
